Goal: Task Accomplishment & Management: Complete application form

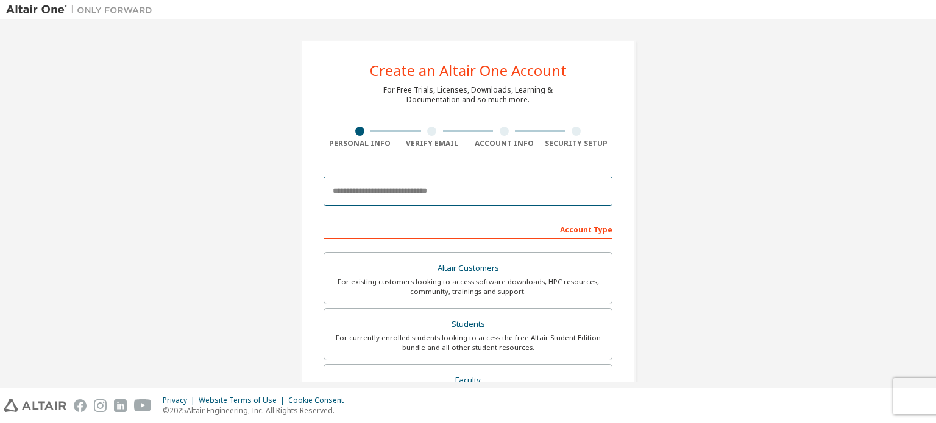
click at [400, 194] on body "Create an Altair One Account For Free Trials, Licenses, Downloads, Learning & D…" at bounding box center [468, 211] width 936 height 423
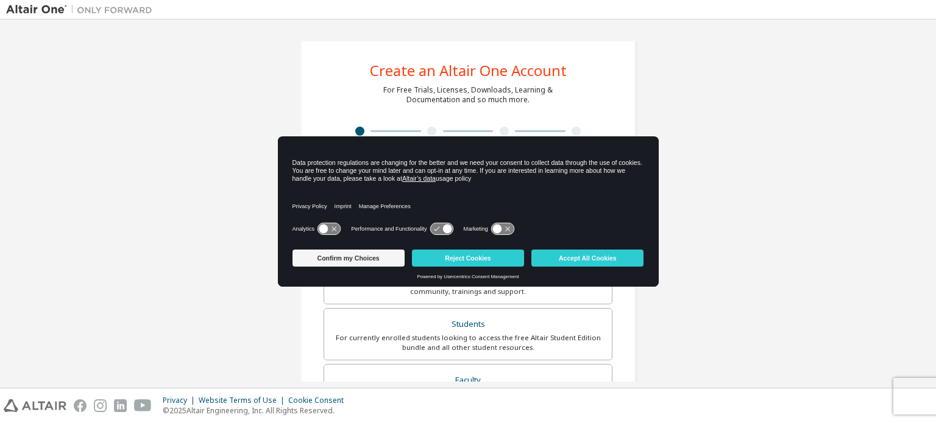
click at [327, 233] on icon at bounding box center [328, 230] width 23 height 12
click at [341, 250] on button "Confirm my Choices" at bounding box center [348, 258] width 112 height 17
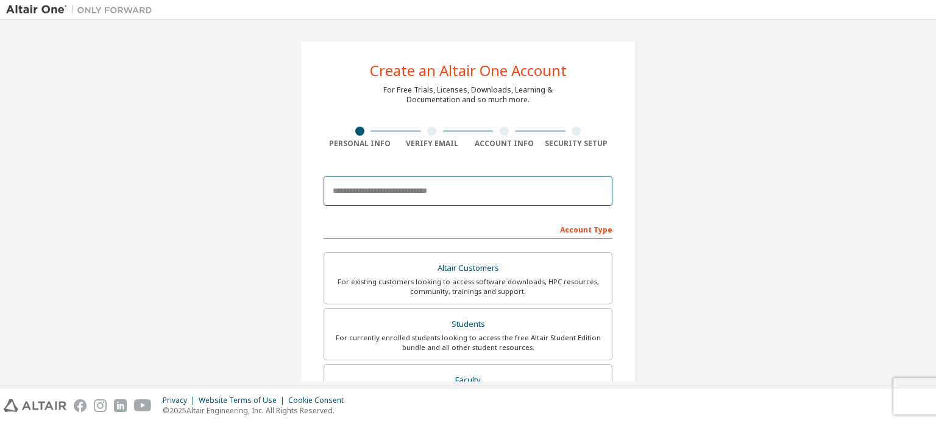
click at [366, 200] on input "email" at bounding box center [468, 191] width 289 height 29
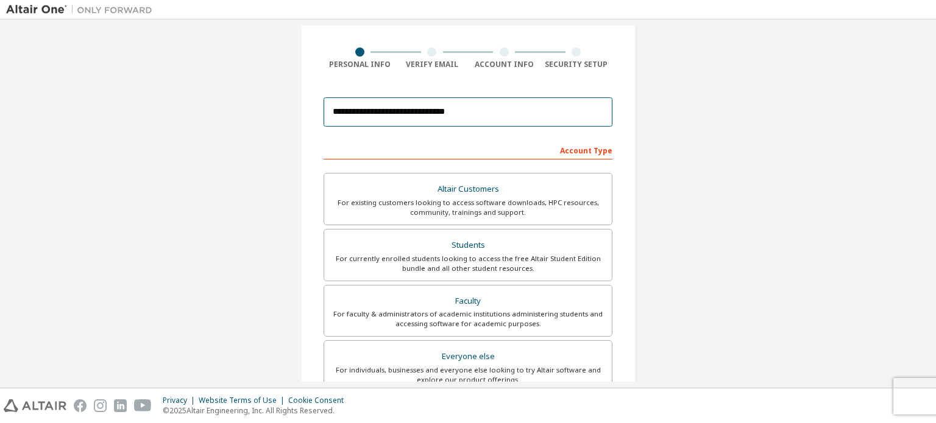
scroll to position [80, 0]
click at [437, 110] on input "**********" at bounding box center [468, 111] width 289 height 29
type input "**********"
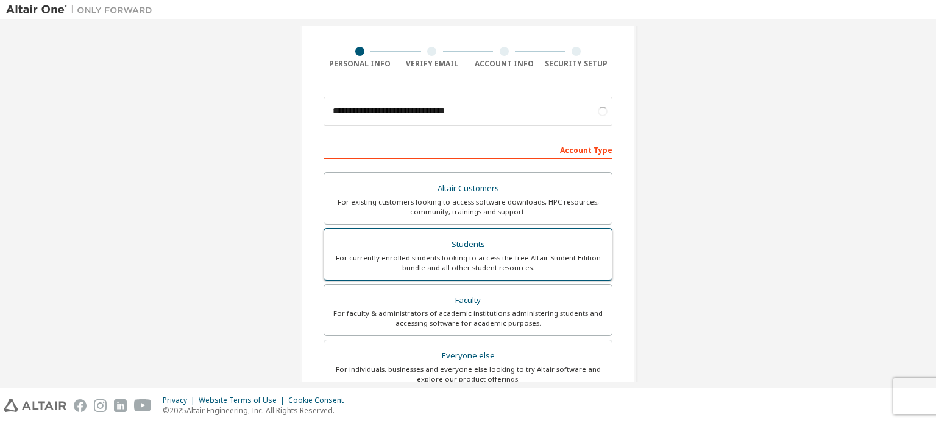
click at [483, 258] on div "For currently enrolled students looking to access the free Altair Student Editi…" at bounding box center [467, 262] width 273 height 19
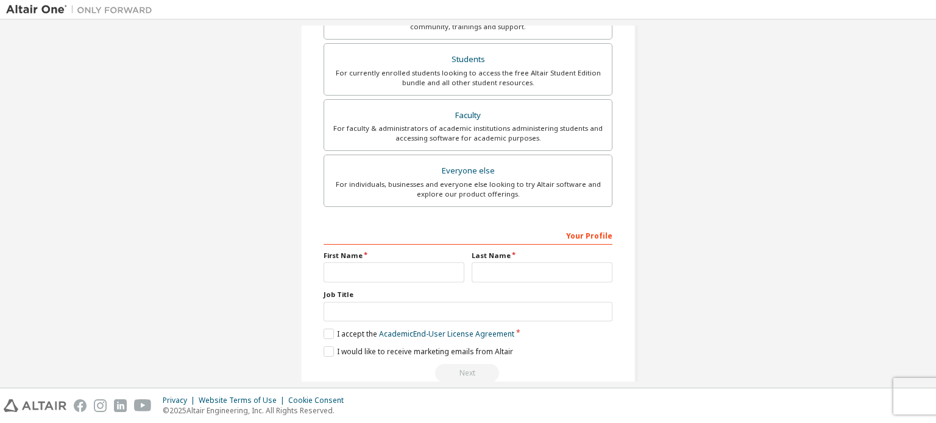
scroll to position [280, 0]
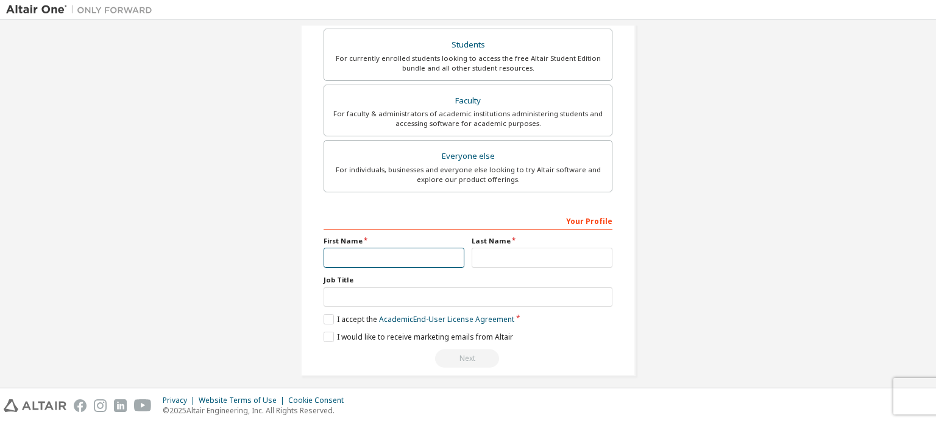
click at [336, 258] on input "text" at bounding box center [394, 258] width 141 height 20
type input "******"
click at [486, 253] on input "text" at bounding box center [542, 258] width 141 height 20
type input "*"
type input "********"
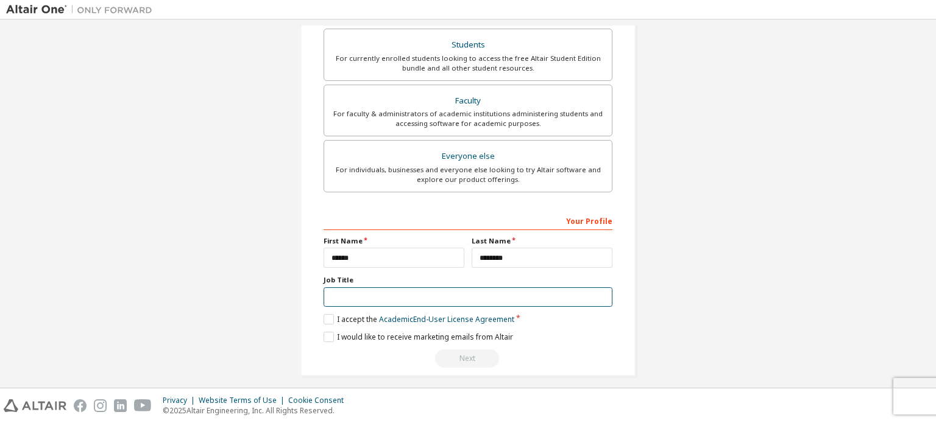
click at [442, 300] on input "text" at bounding box center [468, 298] width 289 height 20
type input "********"
click at [327, 314] on label "I accept the Academic End-User License Agreement" at bounding box center [419, 319] width 191 height 10
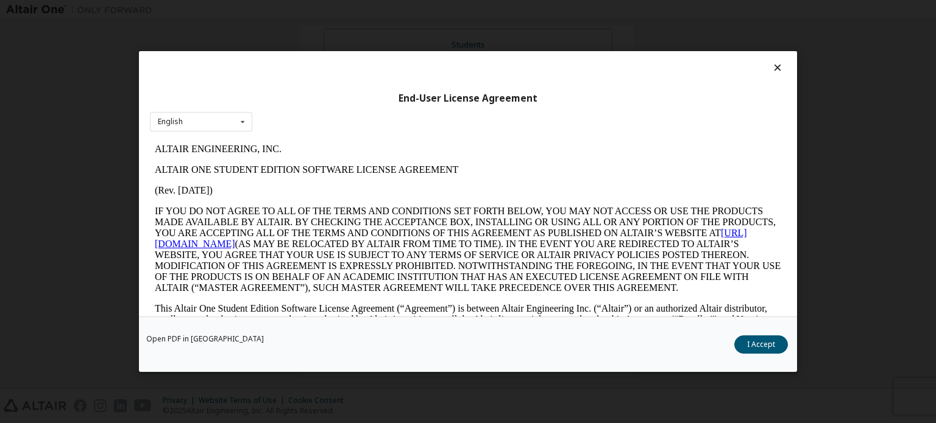
scroll to position [0, 0]
click at [218, 119] on div "English English" at bounding box center [201, 122] width 102 height 20
click at [200, 135] on div "English" at bounding box center [201, 140] width 101 height 19
click at [762, 350] on button "I Accept" at bounding box center [761, 345] width 54 height 18
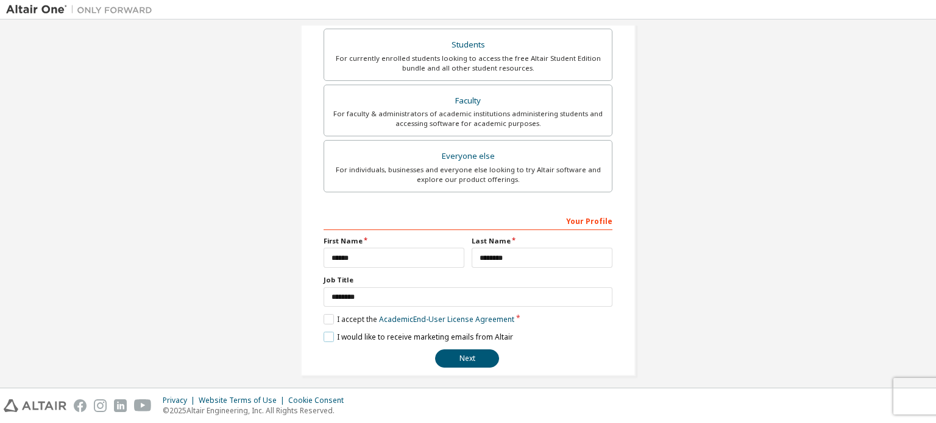
click at [331, 337] on label "I would like to receive marketing emails from Altair" at bounding box center [418, 337] width 189 height 10
click at [480, 359] on button "Next" at bounding box center [467, 359] width 64 height 18
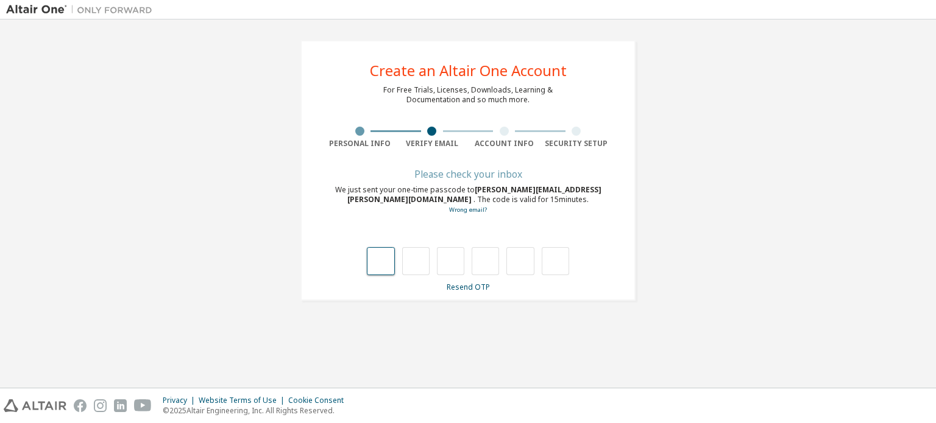
type input "*"
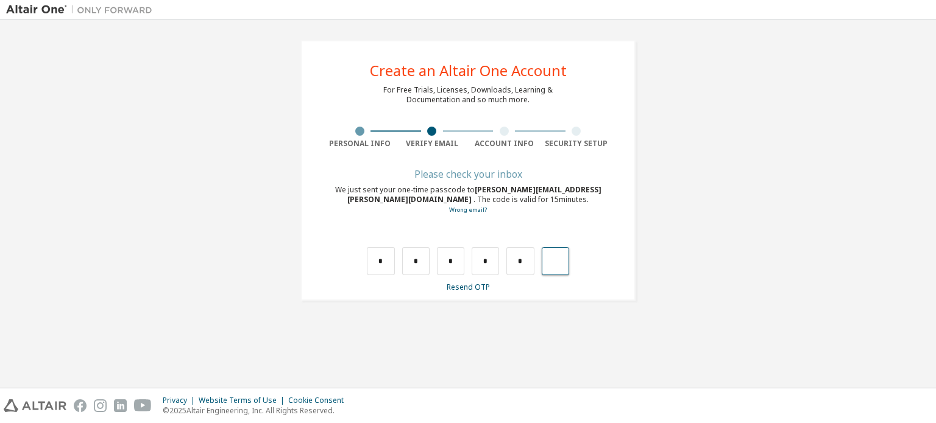
type input "*"
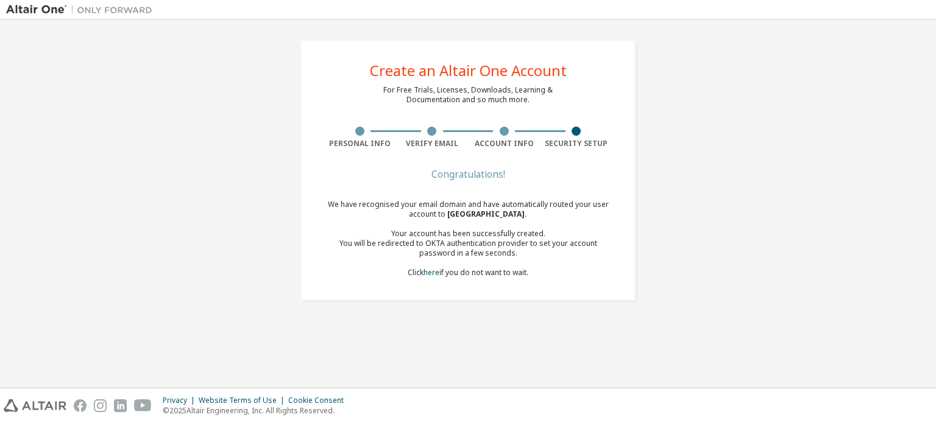
click at [419, 275] on div "We have recognised your email domain and have automatically routed your user ac…" at bounding box center [468, 239] width 289 height 78
